Goal: Task Accomplishment & Management: Manage account settings

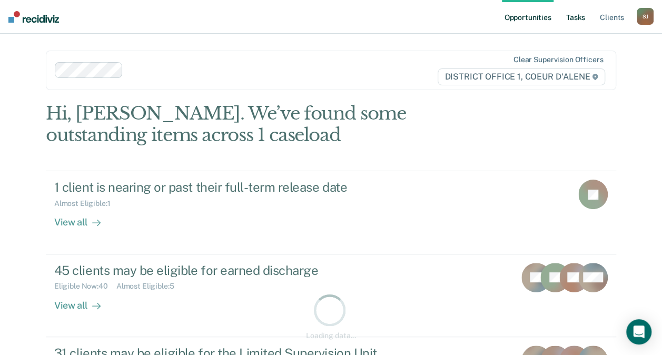
click at [583, 12] on link "Tasks" at bounding box center [575, 17] width 23 height 34
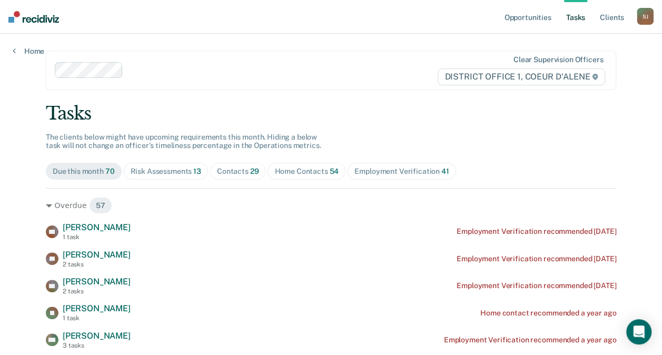
click at [221, 175] on span "Contacts 29" at bounding box center [238, 171] width 56 height 17
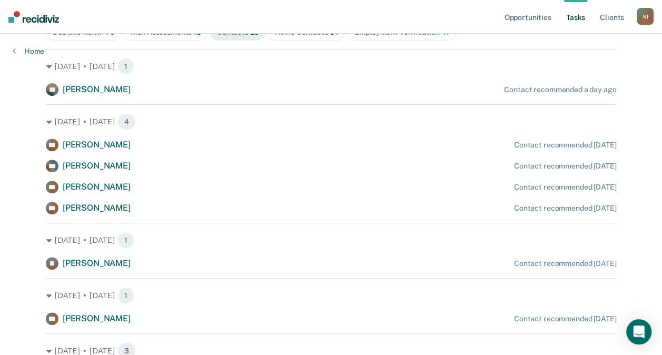
scroll to position [151, 0]
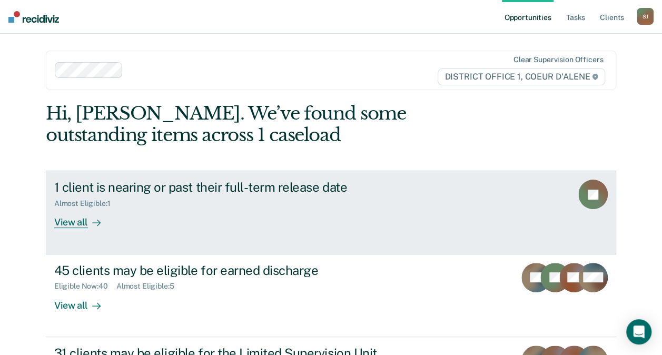
click at [78, 228] on link "1 client is nearing or past their full-term release date Almost Eligible : 1 Vi…" at bounding box center [331, 212] width 570 height 83
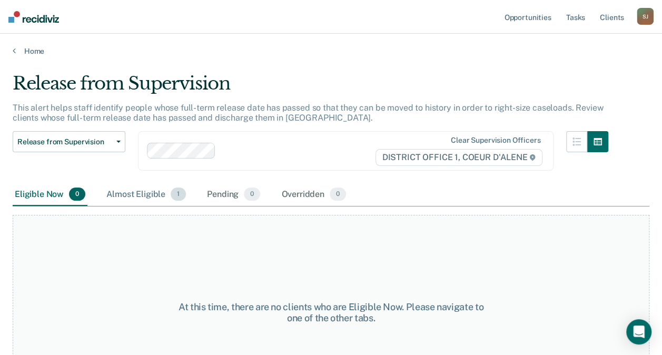
click at [155, 184] on div "Almost Eligible 1" at bounding box center [146, 194] width 84 height 23
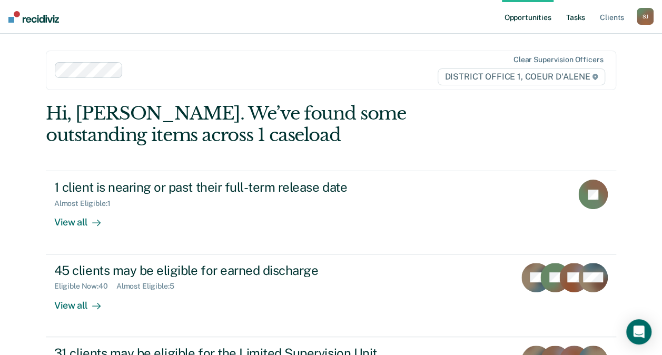
click at [581, 19] on link "Tasks" at bounding box center [575, 17] width 23 height 34
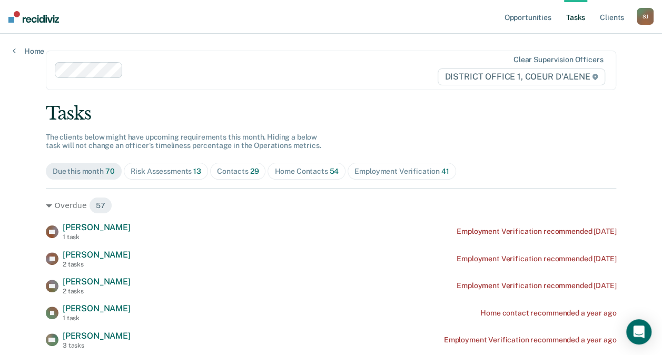
click at [242, 167] on div "Contacts 29" at bounding box center [238, 171] width 42 height 9
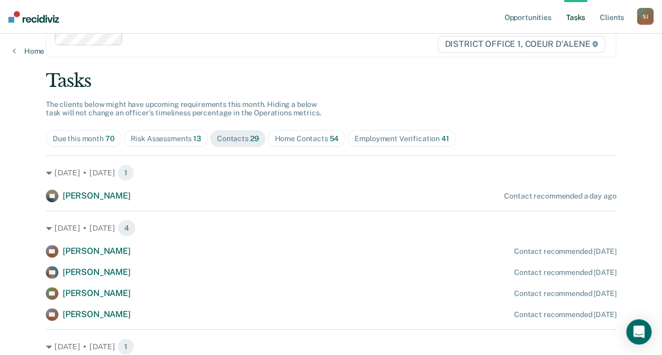
scroll to position [34, 0]
